Goal: Transaction & Acquisition: Purchase product/service

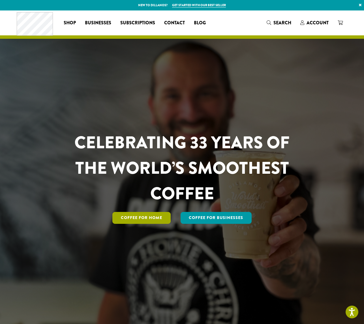
click at [138, 220] on link "Coffee for Home" at bounding box center [141, 218] width 58 height 12
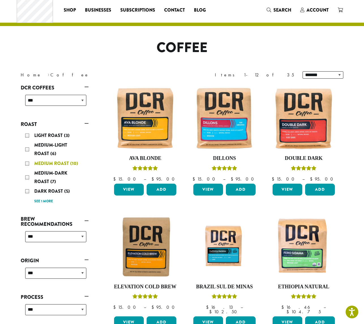
scroll to position [12, 0]
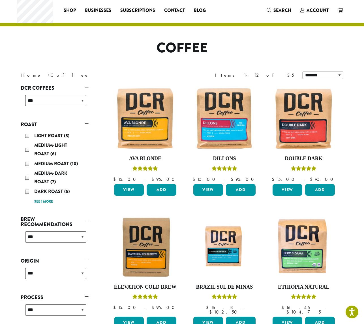
click at [28, 163] on div "Medium Roast (10)" at bounding box center [55, 164] width 61 height 8
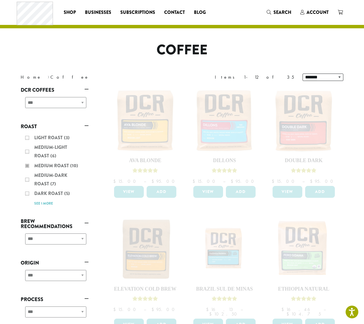
scroll to position [10, 0]
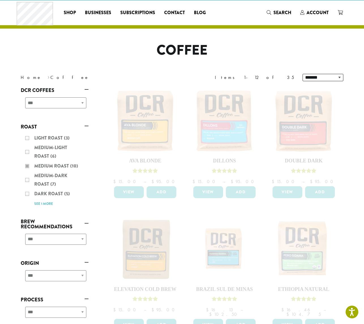
click at [27, 179] on div "Light Roast (3) Medium-Light Roast (6) Medium Roast (10) Medium-Dark Roast (7) …" at bounding box center [55, 171] width 68 height 78
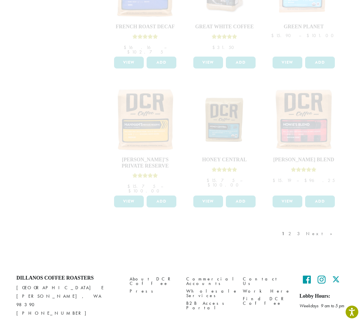
scroll to position [406, 0]
click at [313, 227] on div "1 2 3 Next »" at bounding box center [310, 240] width 58 height 27
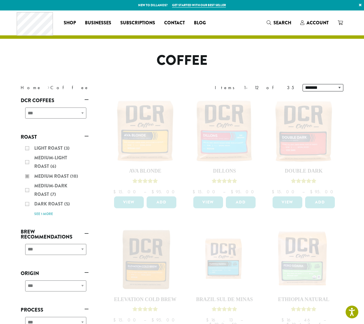
scroll to position [0, 0]
click at [44, 214] on div "Light Roast (3) Medium-Light Roast (6) Medium Roast (10) Medium-Dark Roast (7) …" at bounding box center [55, 181] width 68 height 78
click at [27, 176] on div "Light Roast (3) Medium-Light Roast (6) Medium Roast (10) Medium-Dark Roast (7) …" at bounding box center [55, 181] width 68 height 78
click at [28, 177] on div "Light Roast (3) Medium-Light Roast (6) Medium Roast (10) Medium-Dark Roast (7) …" at bounding box center [55, 181] width 68 height 78
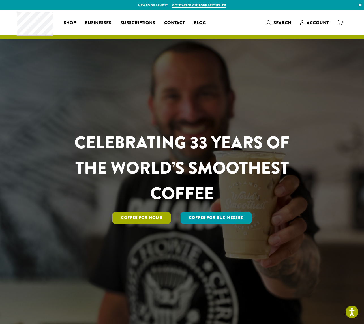
click at [159, 221] on link "Coffee for Home" at bounding box center [141, 218] width 58 height 12
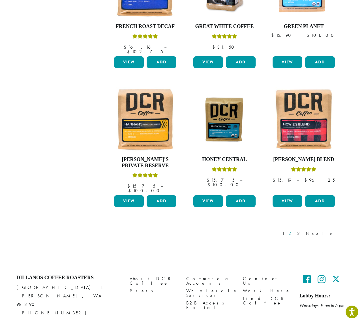
scroll to position [406, 0]
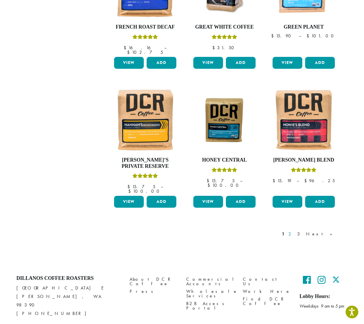
click at [295, 231] on link "2" at bounding box center [290, 234] width 7 height 7
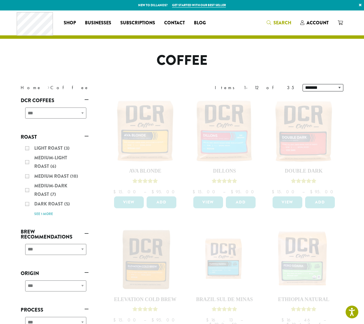
click at [279, 23] on span "Search" at bounding box center [283, 23] width 18 height 7
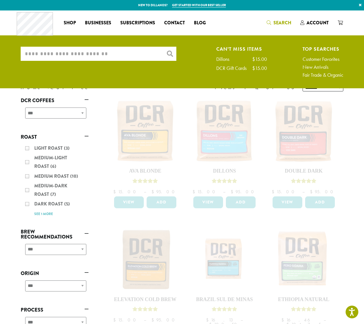
click at [77, 53] on input "What are you searching for?" at bounding box center [99, 54] width 156 height 14
click at [313, 21] on span "Account" at bounding box center [318, 23] width 22 height 7
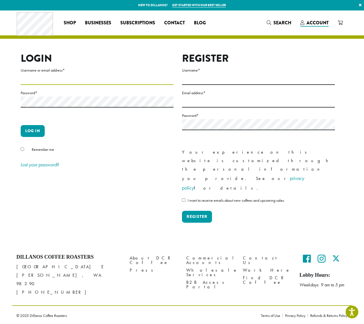
type input "**********"
click at [37, 129] on button "Log in" at bounding box center [33, 131] width 24 height 12
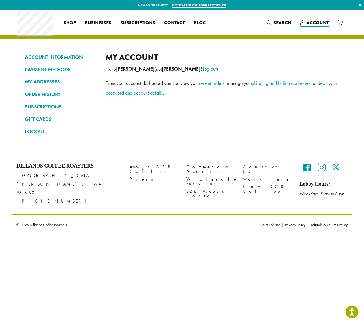
click at [48, 96] on link "ORDER HISTORY" at bounding box center [61, 95] width 72 height 10
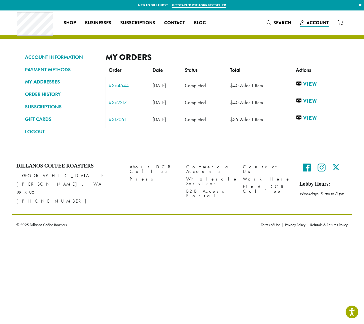
scroll to position [0, 0]
click at [309, 118] on link "View" at bounding box center [316, 118] width 40 height 7
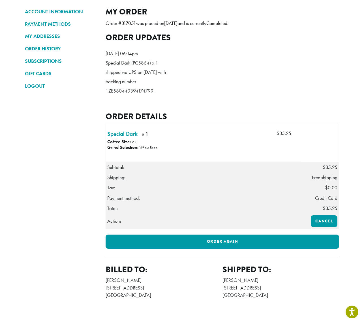
scroll to position [45, 0]
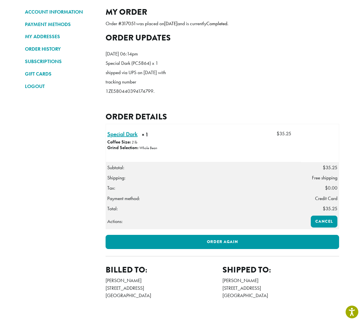
click at [122, 139] on link "Special Dark × 1" at bounding box center [122, 134] width 30 height 8
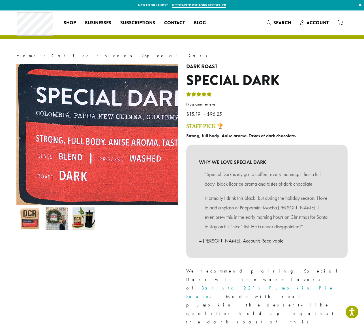
click at [54, 176] on img at bounding box center [167, 50] width 425 height 425
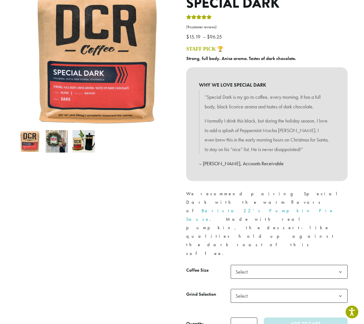
scroll to position [80, 0]
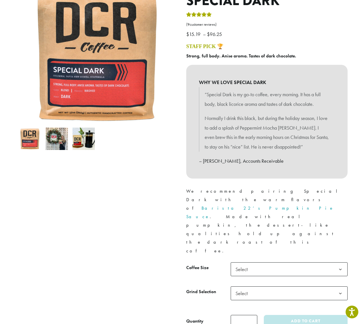
click at [245, 264] on span "Select" at bounding box center [243, 269] width 20 height 11
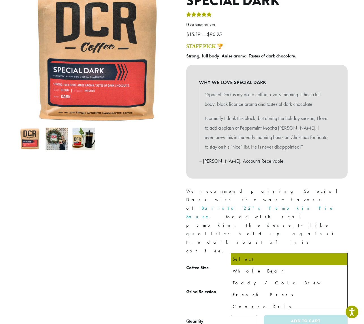
scroll to position [79, 0]
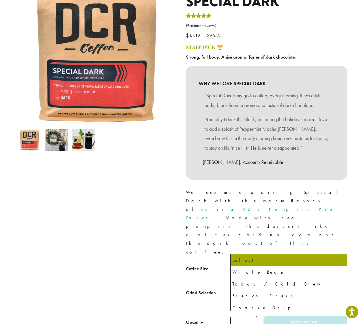
click at [253, 289] on span "Select" at bounding box center [243, 294] width 20 height 11
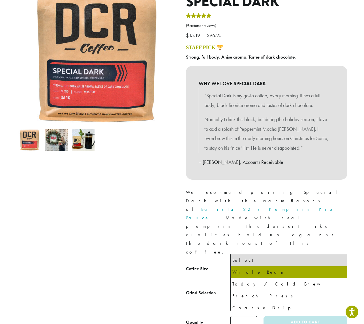
select select "*********"
select select "**********"
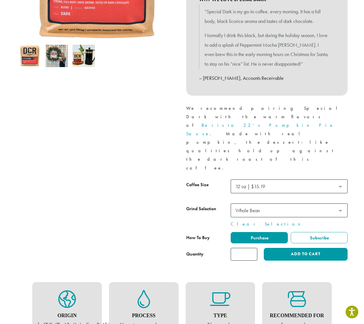
scroll to position [174, 0]
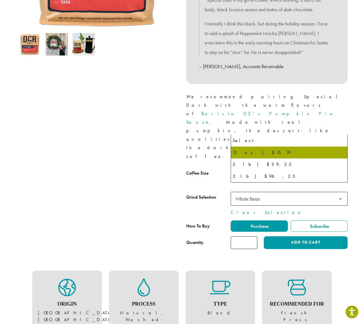
click at [338, 168] on b at bounding box center [341, 175] width 14 height 14
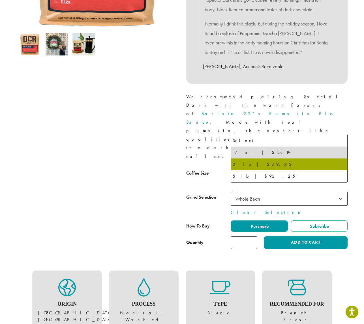
select select "**********"
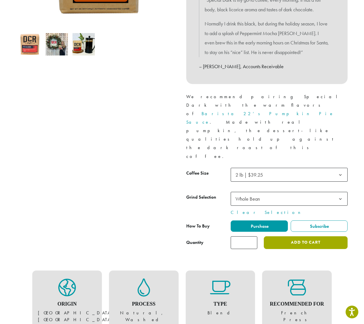
click at [288, 237] on button "Add to cart" at bounding box center [306, 243] width 84 height 13
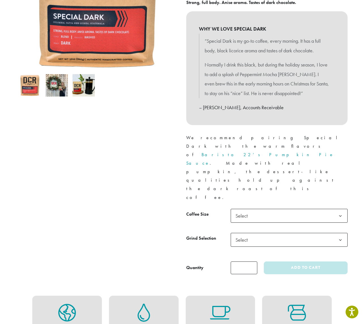
scroll to position [134, 0]
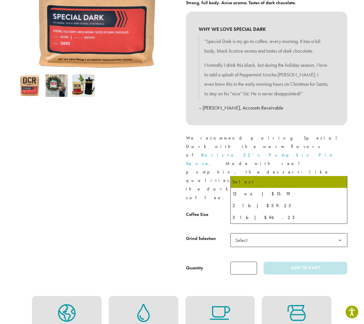
click at [276, 209] on span "Select" at bounding box center [289, 216] width 117 height 14
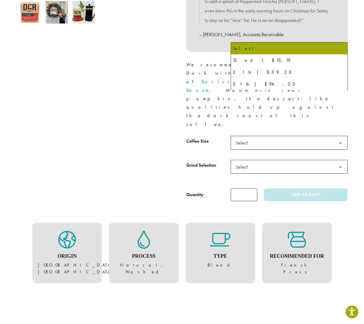
scroll to position [218, 0]
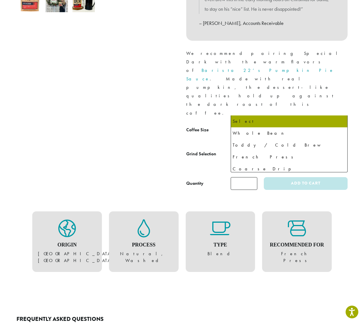
click at [252, 150] on span "Select" at bounding box center [243, 155] width 20 height 11
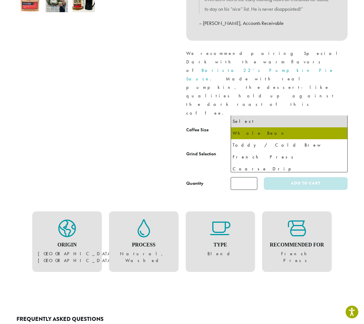
select select "**********"
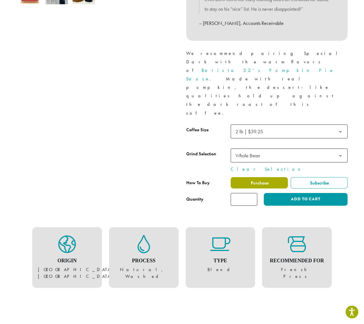
click at [274, 177] on label "Purchase" at bounding box center [259, 182] width 57 height 11
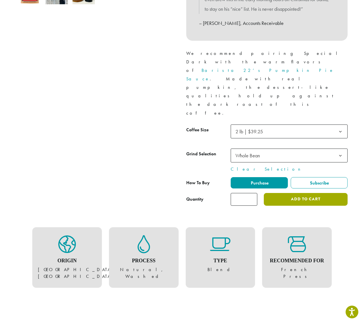
click at [294, 193] on button "Add to cart" at bounding box center [306, 199] width 84 height 13
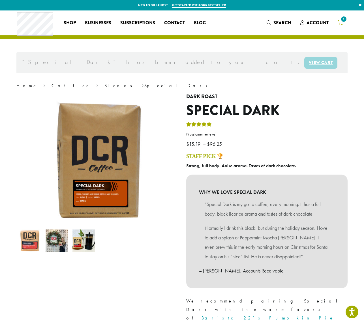
click at [341, 20] on span "1" at bounding box center [344, 19] width 8 height 8
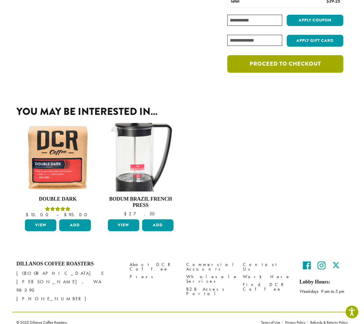
scroll to position [96, 0]
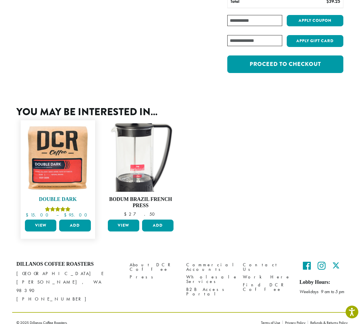
click at [71, 155] on img at bounding box center [58, 157] width 69 height 69
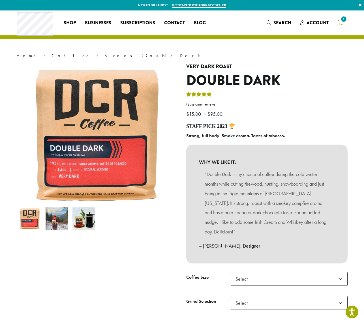
click at [343, 21] on span "1" at bounding box center [344, 19] width 8 height 8
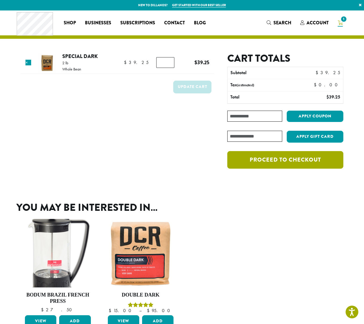
click at [295, 162] on link "Proceed to checkout" at bounding box center [285, 160] width 116 height 18
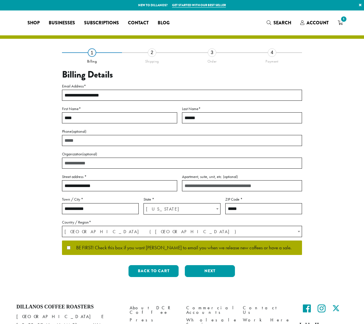
select select "**"
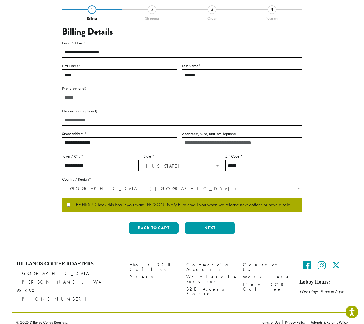
scroll to position [43, 0]
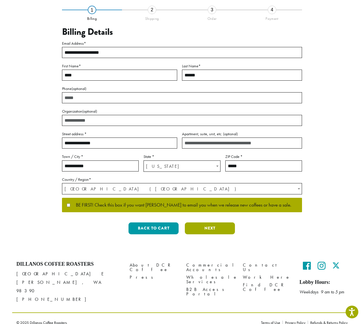
click at [211, 228] on button "Next" at bounding box center [210, 229] width 50 height 12
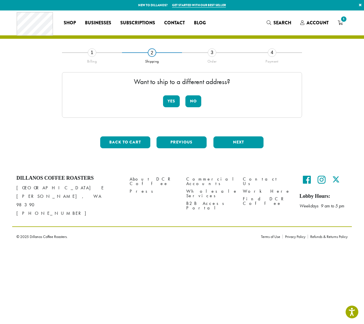
scroll to position [0, 0]
click at [193, 100] on button "No" at bounding box center [194, 101] width 16 height 12
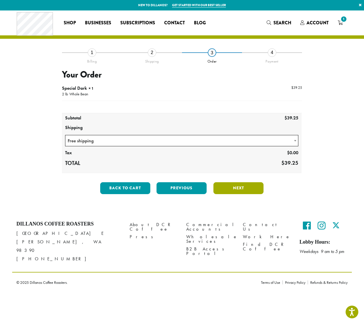
click at [230, 189] on button "Next" at bounding box center [239, 188] width 50 height 12
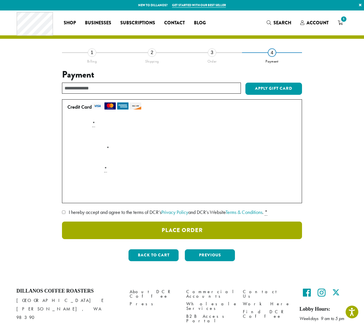
click at [187, 228] on button "Place Order" at bounding box center [182, 231] width 240 height 18
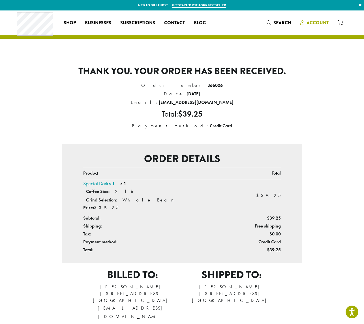
click at [306, 23] on span "Account" at bounding box center [315, 23] width 28 height 7
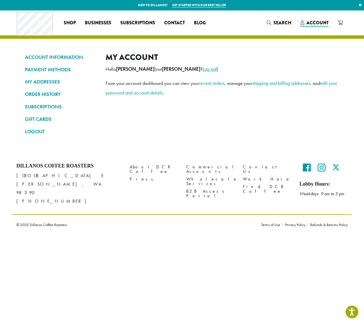
click at [203, 69] on link "Log out" at bounding box center [210, 69] width 14 height 7
